Goal: Information Seeking & Learning: Check status

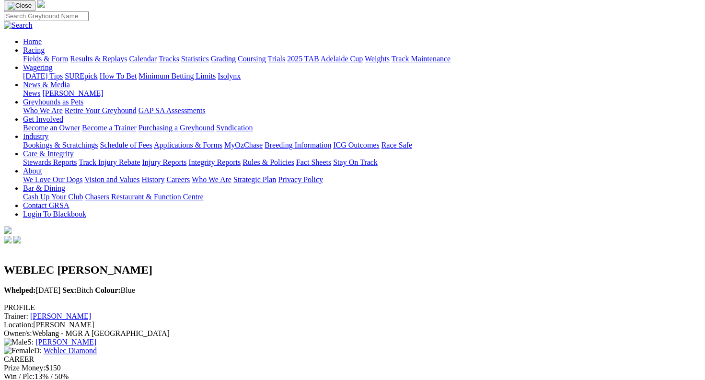
scroll to position [2, 0]
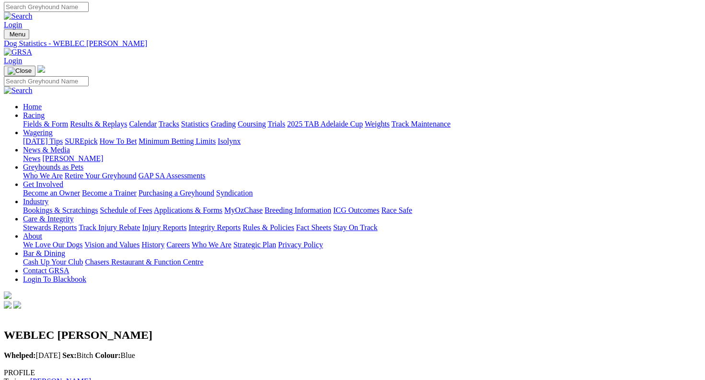
click at [127, 120] on link "Results & Replays" at bounding box center [98, 124] width 57 height 8
